Goal: Information Seeking & Learning: Learn about a topic

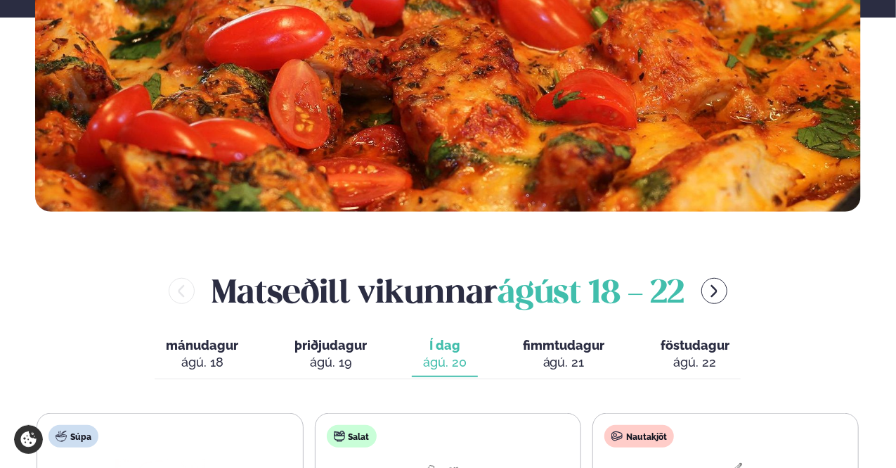
scroll to position [492, 0]
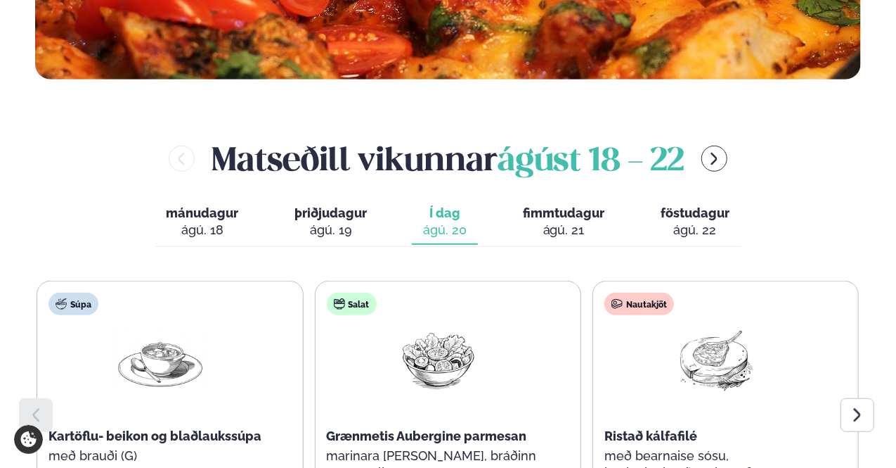
click at [721, 169] on button "menu-btn-right" at bounding box center [715, 159] width 26 height 26
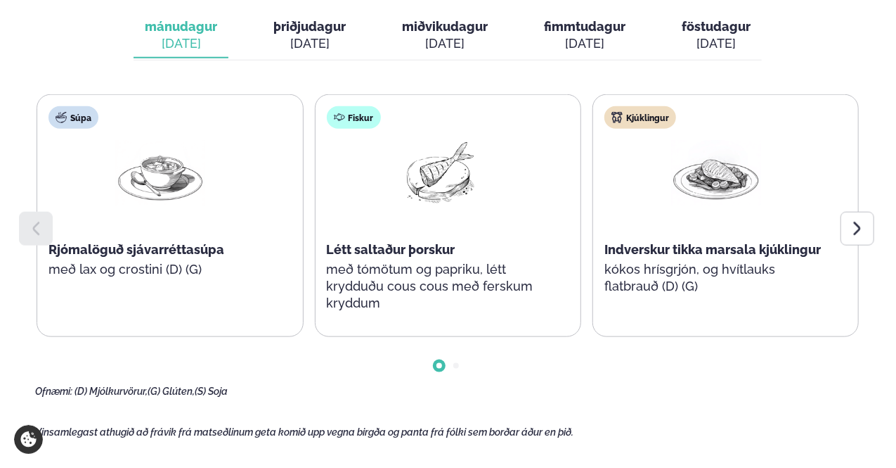
scroll to position [703, 0]
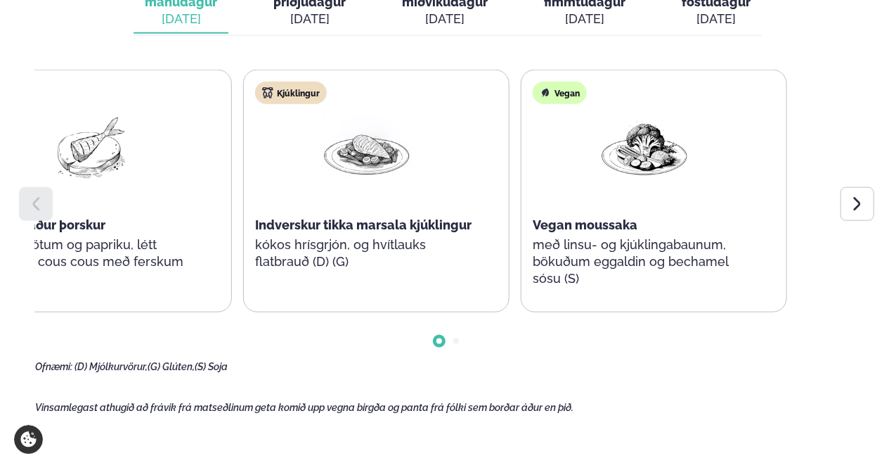
click at [215, 212] on div "Súpa Rjómalöguð sjávarréttasúpa með lax og crostini (D) (G) Fiskur Létt saltaðu…" at bounding box center [98, 191] width 823 height 243
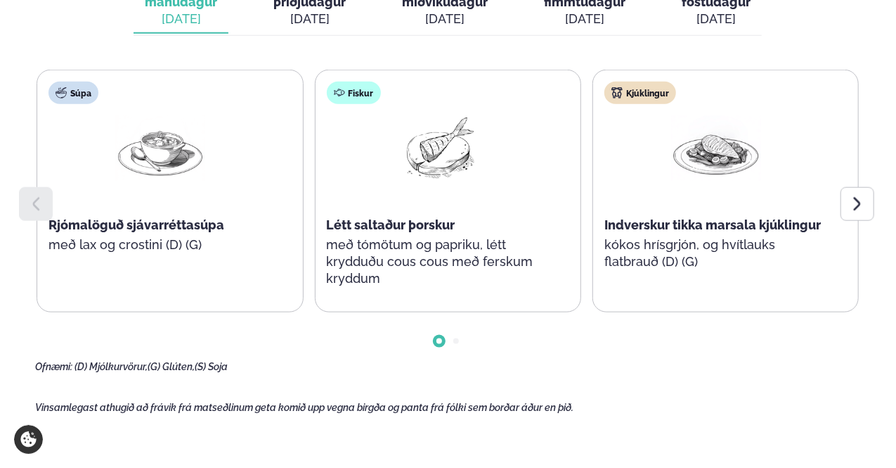
click at [315, 21] on div "[DATE]" at bounding box center [310, 19] width 72 height 17
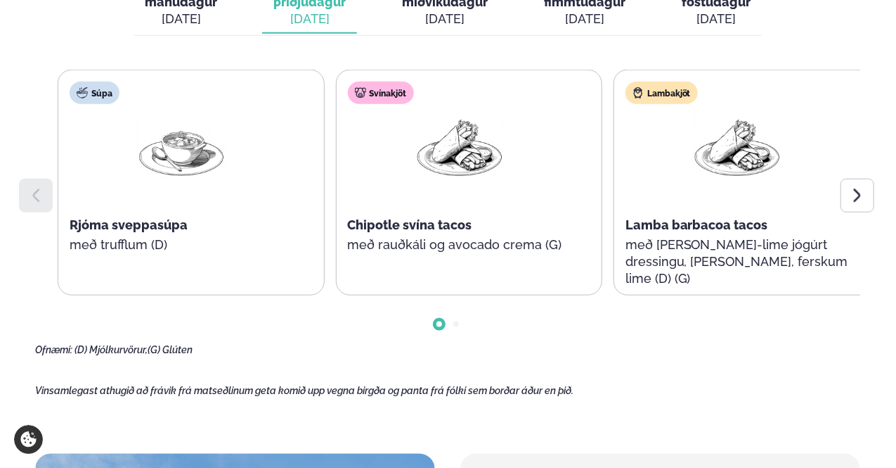
click at [436, 230] on span "Chipotle svína tacos" at bounding box center [409, 224] width 124 height 15
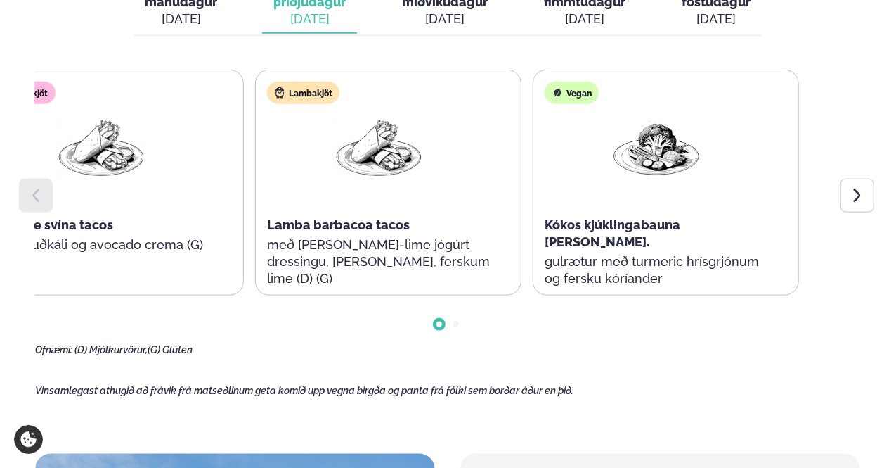
click at [281, 234] on div "Lambakjöt Lamba barbacoa tacos með [PERSON_NAME]-lime jógúrt dressingu, [PERSON…" at bounding box center [379, 191] width 246 height 242
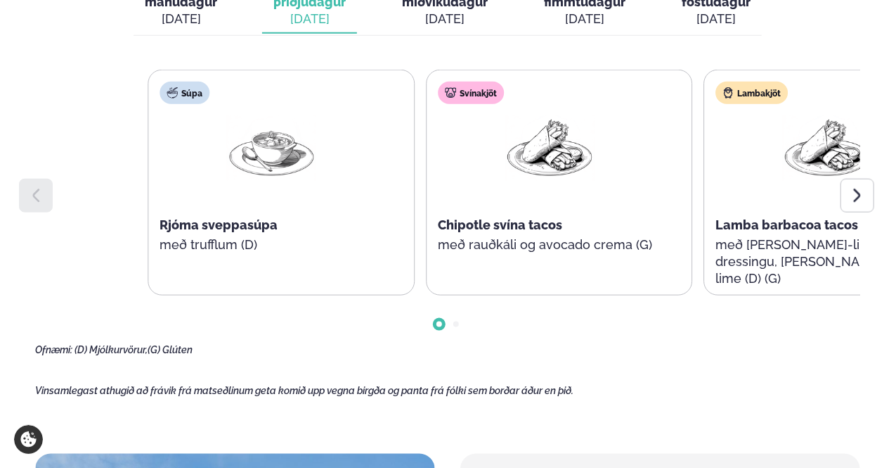
click at [527, 243] on div "Súpa Rjóma sveppasúpa með trufflum (D) Svínakjöt Chipotle svína tacos með rauðk…" at bounding box center [559, 183] width 823 height 226
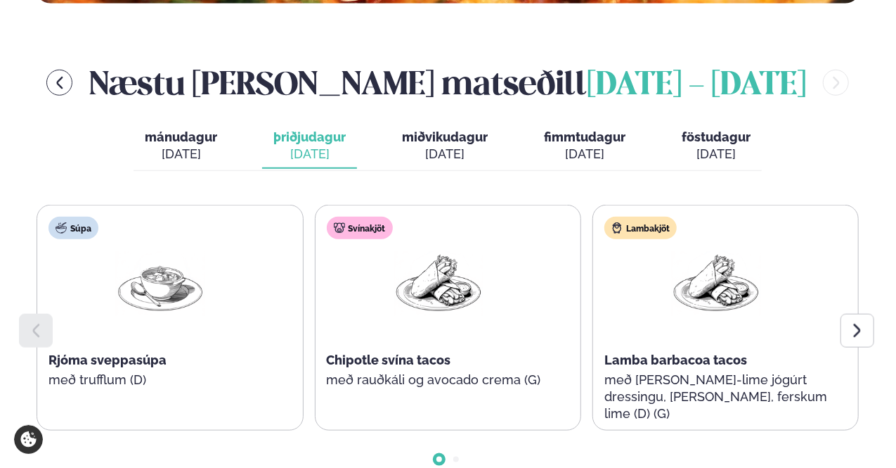
scroll to position [562, 0]
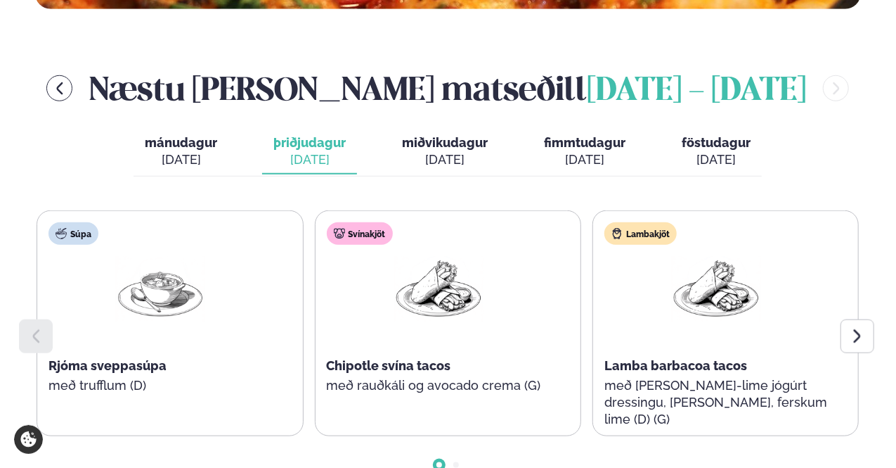
click at [460, 151] on div "[DATE]" at bounding box center [445, 159] width 86 height 17
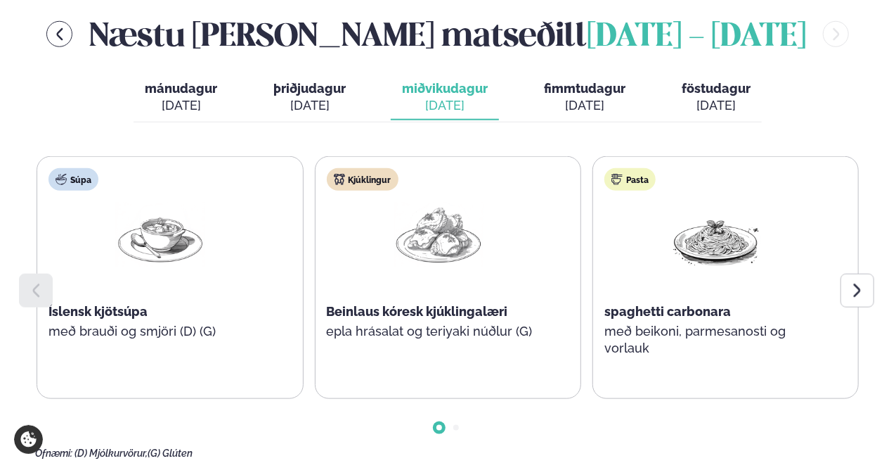
scroll to position [703, 0]
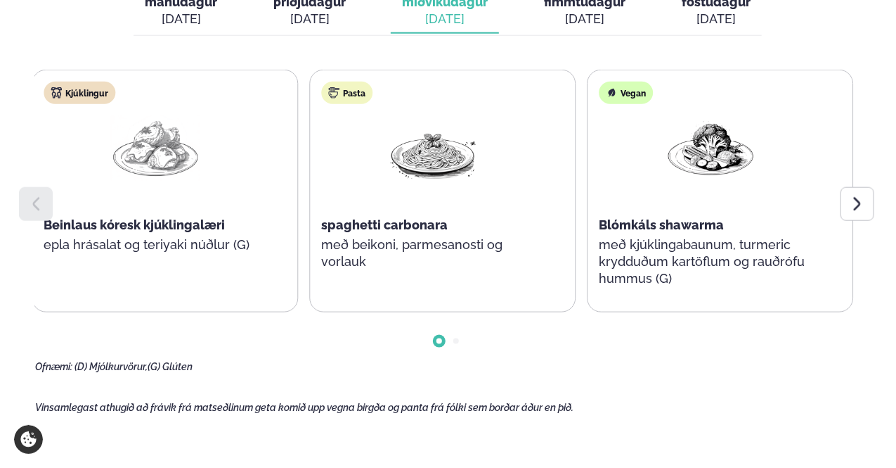
click at [335, 250] on p "með beikoni, parmesanosti og vorlauk" at bounding box center [433, 253] width 224 height 34
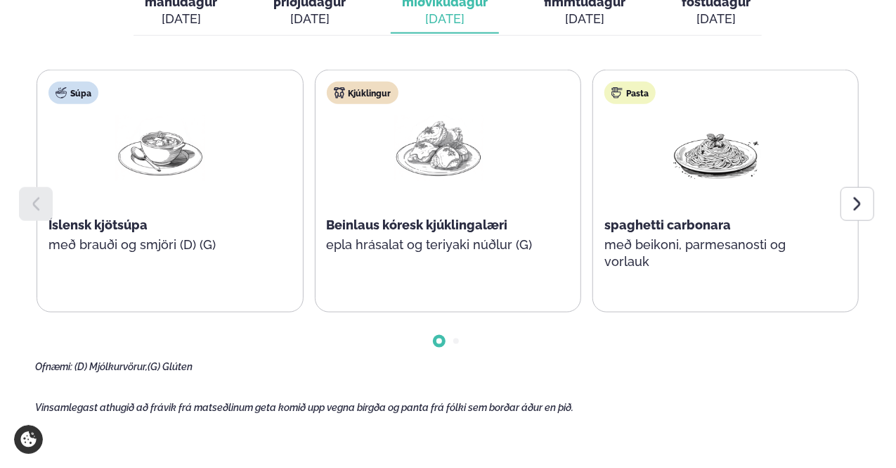
click at [575, 18] on div "[DATE]" at bounding box center [585, 19] width 82 height 17
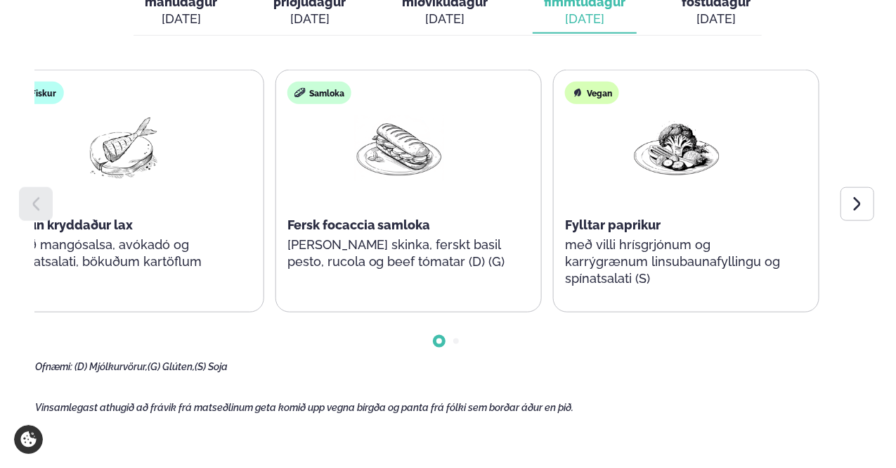
click at [342, 259] on p "[PERSON_NAME] skinka, ferskt basil pesto, rucola og beef tómatar (D) (G)" at bounding box center [400, 253] width 224 height 34
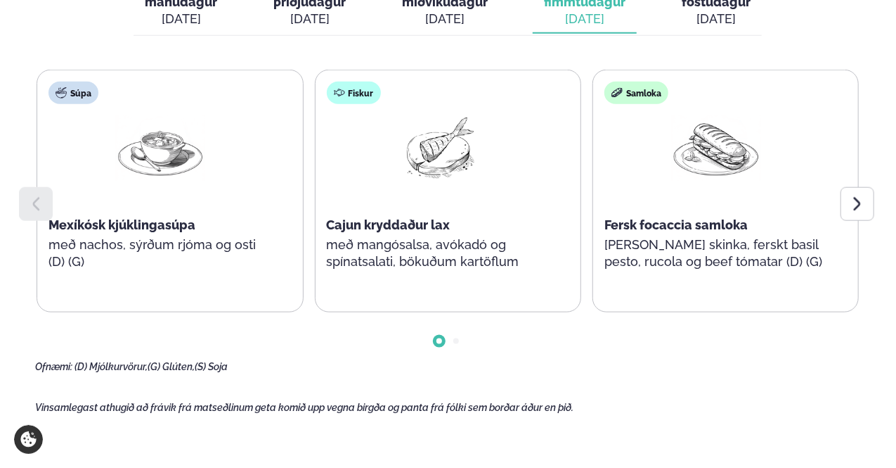
click at [731, 27] on button "föstudagur fös. [DATE]" at bounding box center [716, 11] width 91 height 46
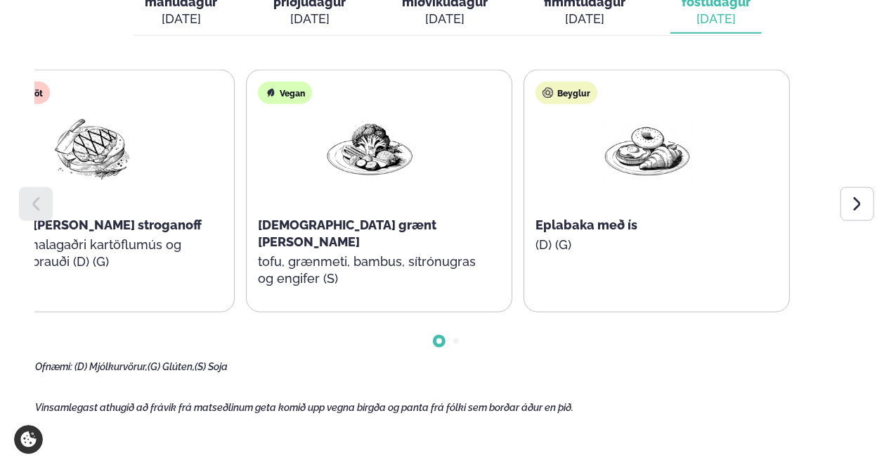
click at [252, 274] on div "Vegan Thai grænt [PERSON_NAME] tofu, grænmeti, bambus, sítrónugras og engifer (…" at bounding box center [370, 191] width 246 height 242
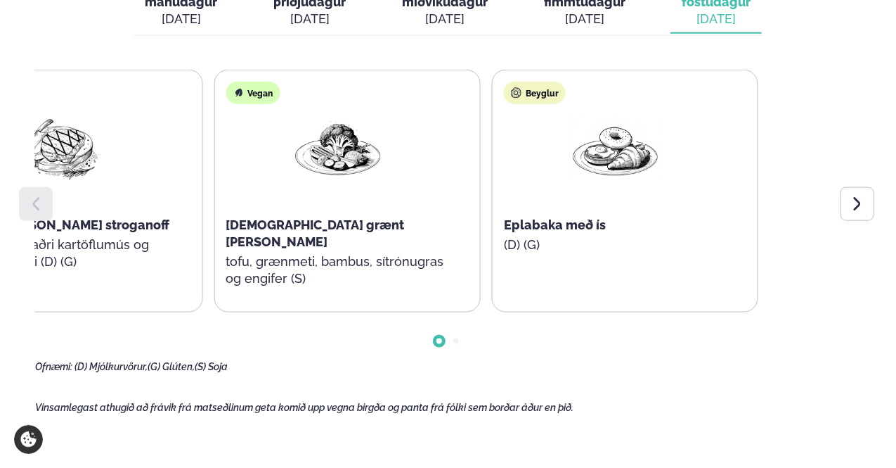
click at [167, 198] on div "Salat Sítrónu, kryddaður kjúklingur og cous cous salat með sætum kartöflum, trö…" at bounding box center [69, 191] width 823 height 243
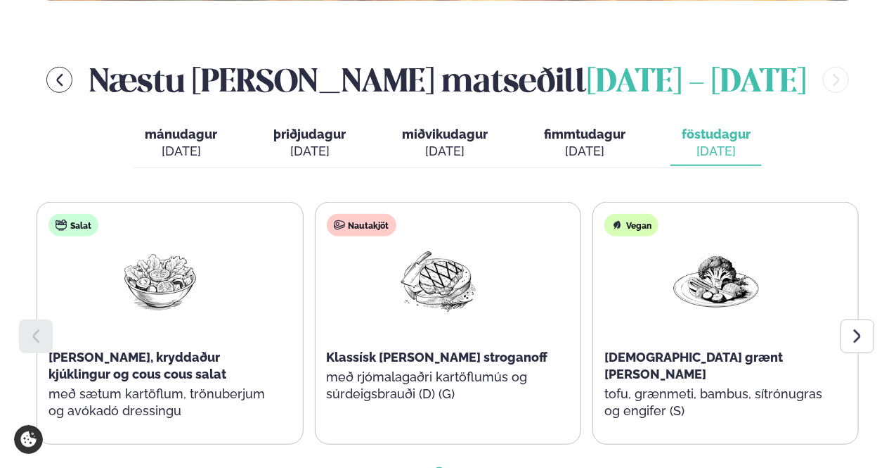
scroll to position [492, 0]
